Goal: Complete application form

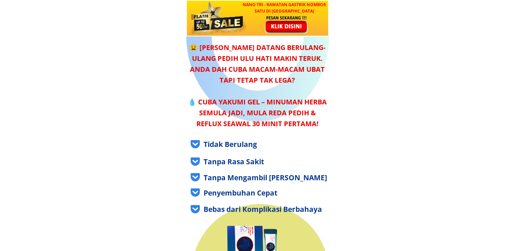
click at [290, 33] on div at bounding box center [287, 24] width 57 height 19
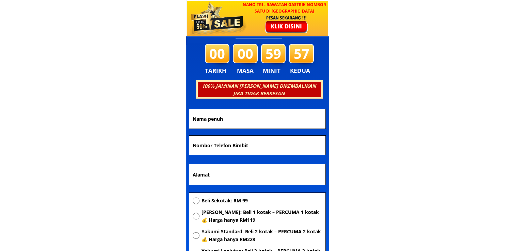
scroll to position [2387, 0]
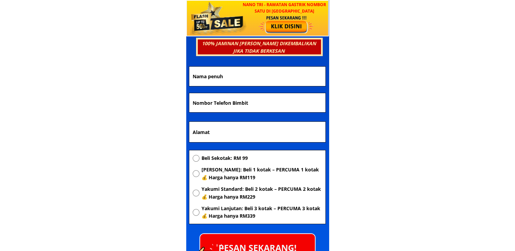
click at [236, 78] on input "text" at bounding box center [257, 76] width 133 height 19
click at [233, 105] on input "tel" at bounding box center [257, 102] width 133 height 19
click at [222, 74] on input "An" at bounding box center [257, 76] width 133 height 19
type input "Test"
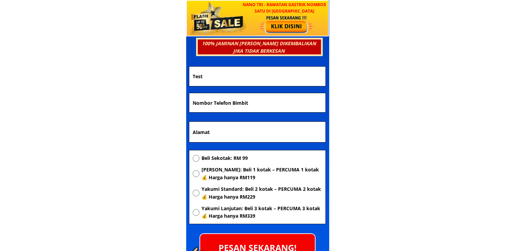
click at [242, 104] on input "tel" at bounding box center [257, 102] width 133 height 19
type input "1"
click at [216, 131] on input "text" at bounding box center [257, 132] width 133 height 20
type input "1"
click at [194, 214] on input "radio" at bounding box center [196, 212] width 7 height 7
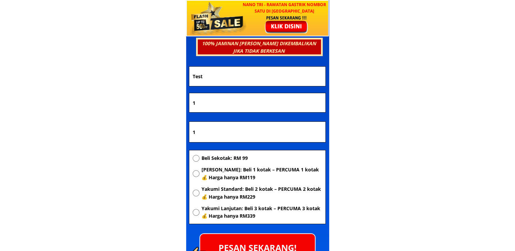
radio input "true"
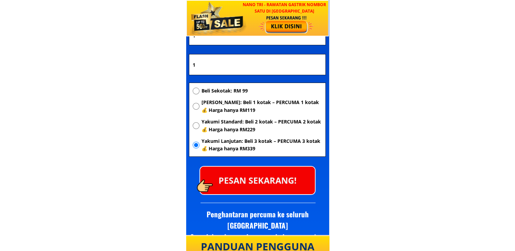
scroll to position [2455, 0]
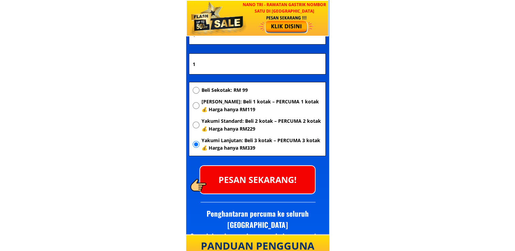
click at [249, 180] on p "PESAN SEKARANG!" at bounding box center [257, 180] width 115 height 28
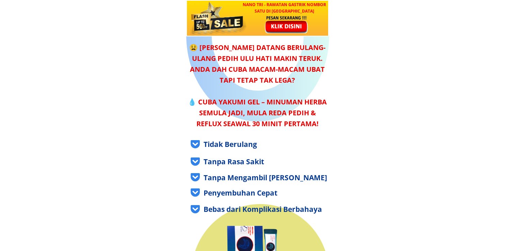
click at [297, 24] on div at bounding box center [287, 24] width 57 height 19
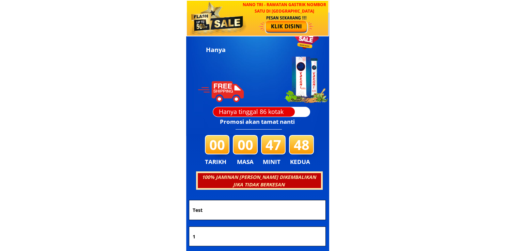
scroll to position [2387, 0]
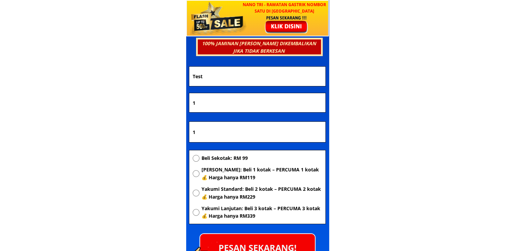
click at [263, 102] on input "1" at bounding box center [257, 102] width 133 height 19
click at [252, 130] on input "1" at bounding box center [257, 132] width 133 height 20
click at [252, 84] on input "Test" at bounding box center [257, 76] width 133 height 19
type input "T"
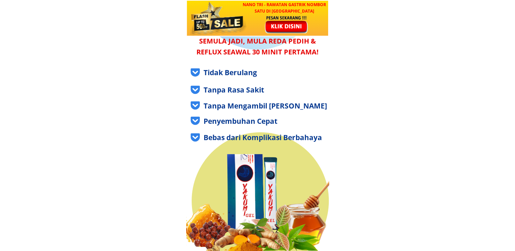
scroll to position [0, 0]
